Goal: Transaction & Acquisition: Purchase product/service

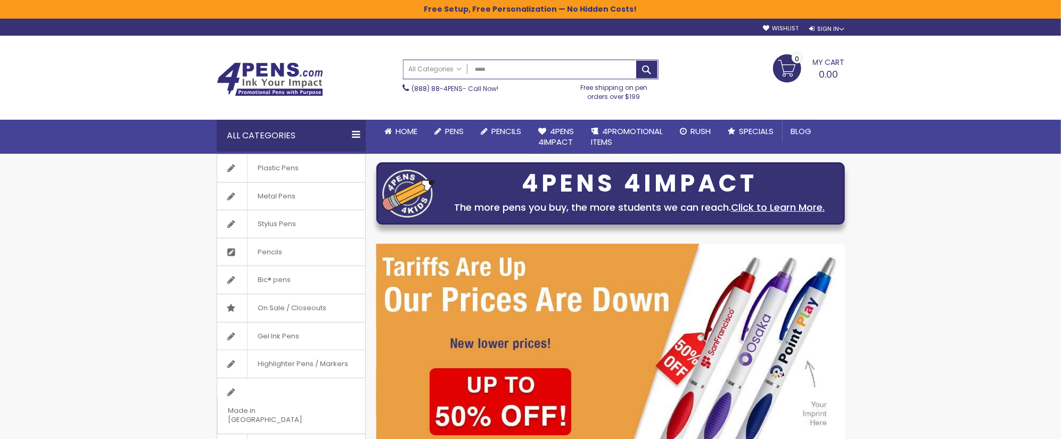
type input "******"
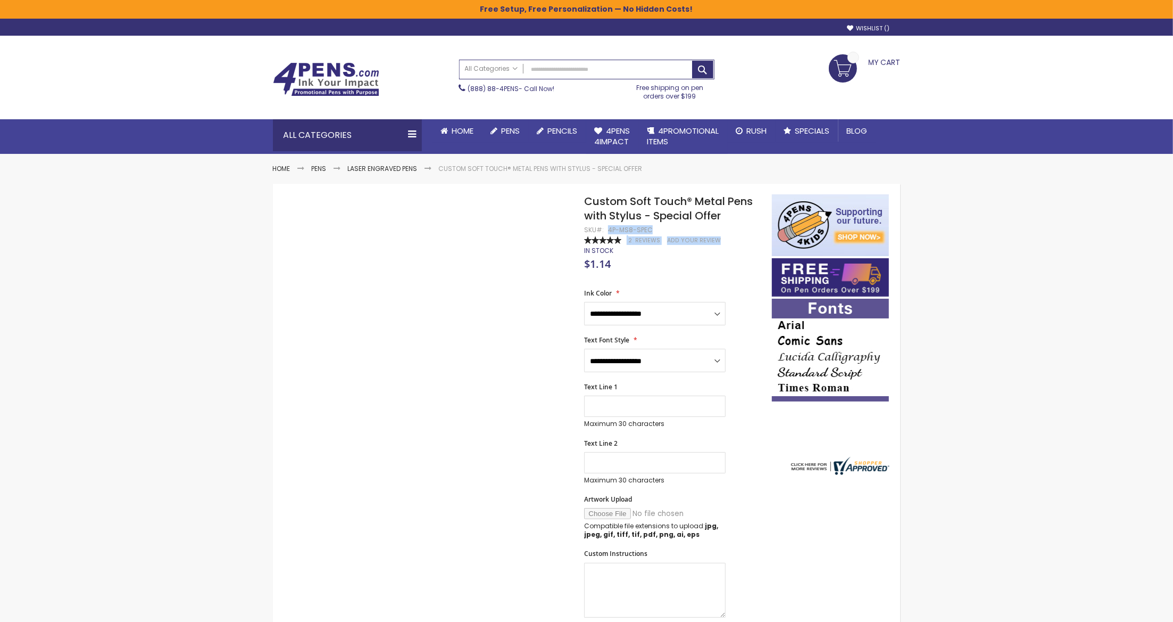
drag, startPoint x: 655, startPoint y: 231, endPoint x: 607, endPoint y: 225, distance: 47.7
click at [607, 225] on div "**********" at bounding box center [672, 580] width 177 height 773
click at [608, 226] on div "4P-MS8-SPEC" at bounding box center [630, 230] width 45 height 9
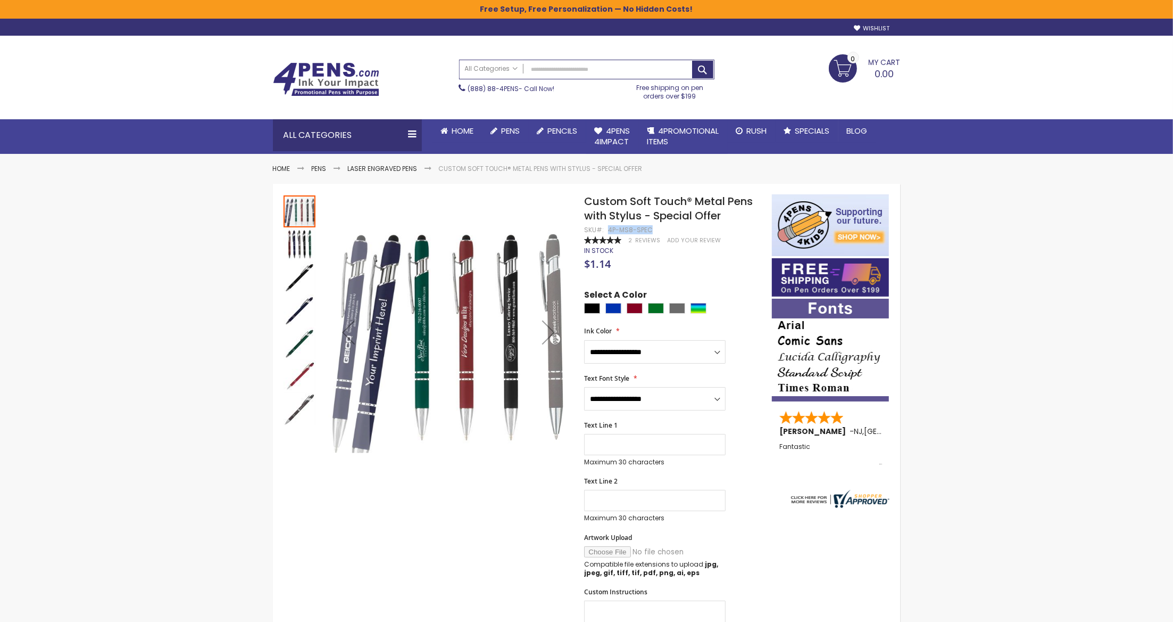
drag, startPoint x: 608, startPoint y: 228, endPoint x: 650, endPoint y: 227, distance: 42.6
click at [650, 227] on div "4P-MS8-SPEC" at bounding box center [630, 230] width 45 height 9
copy div "4P-MS8-SPEC"
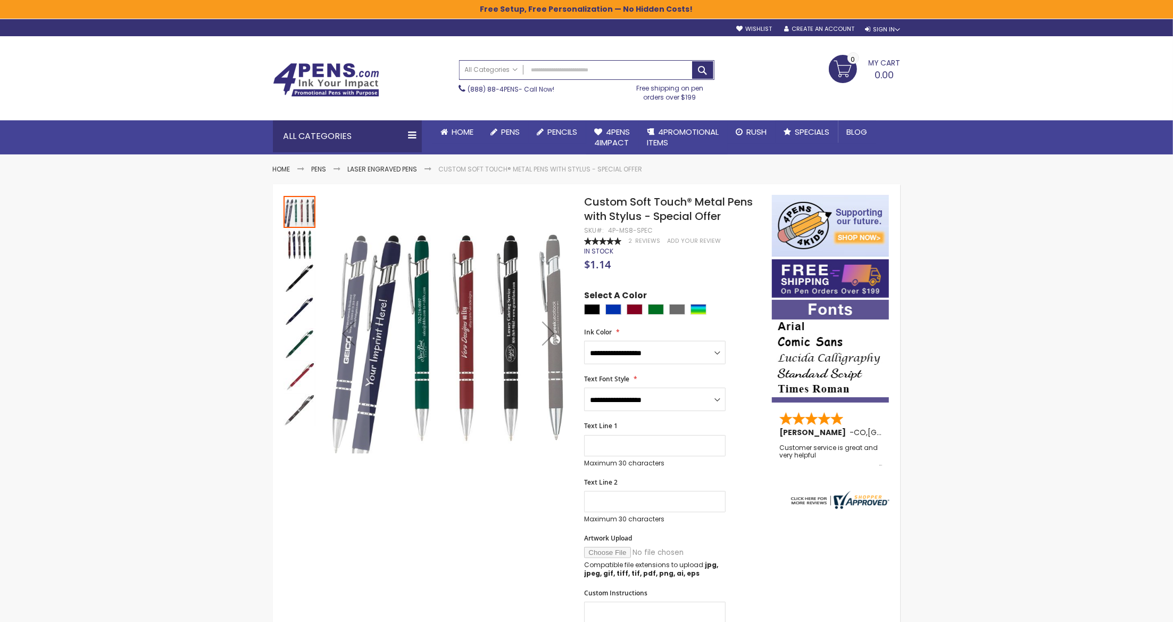
click at [935, 92] on div "Toggle Nav Search All Categories All Categories Pens Plastic Pens Metal Pens Gr…" at bounding box center [586, 95] width 1173 height 118
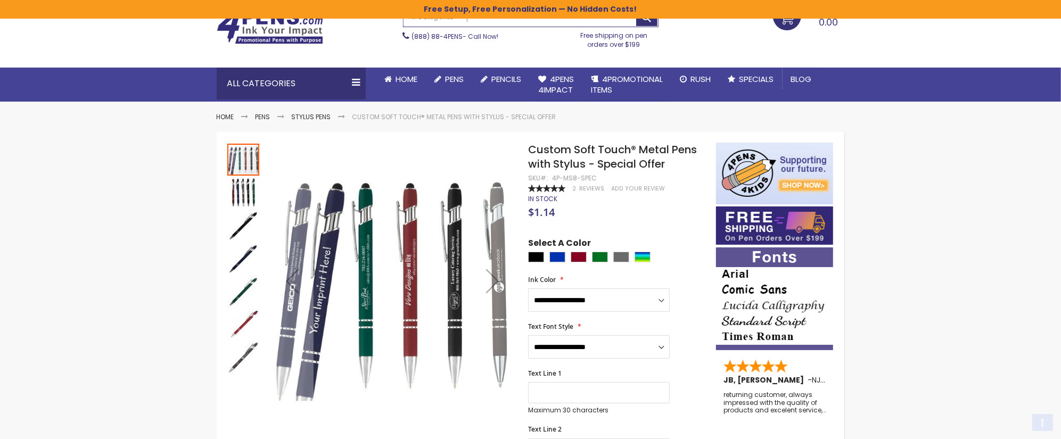
scroll to position [52, 0]
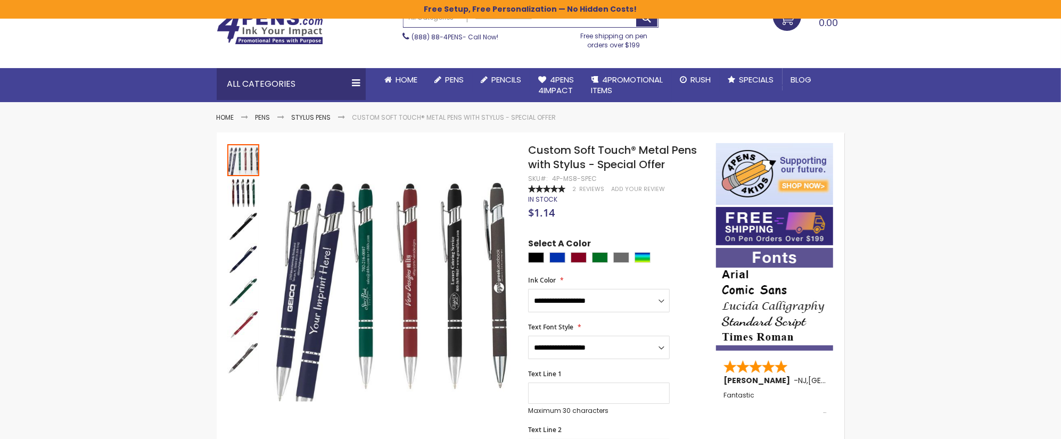
click at [616, 153] on span "Custom Soft Touch® Metal Pens with Stylus - Special Offer" at bounding box center [612, 157] width 169 height 29
copy div "Custom Soft Touch® Metal Pens with Stylus - Special Offer"
